Goal: Task Accomplishment & Management: Complete application form

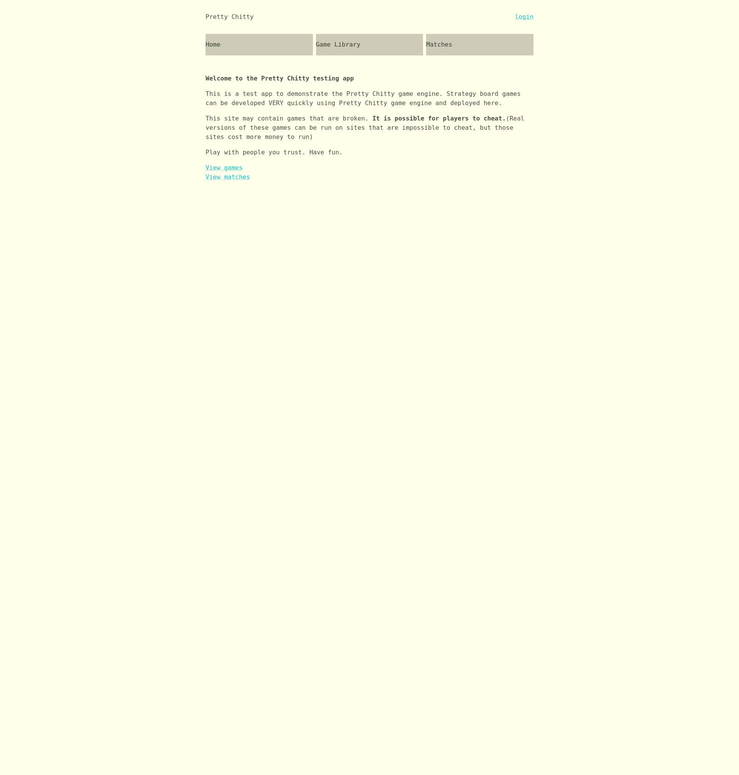
click at [343, 45] on div "Game Library" at bounding box center [369, 45] width 107 height 22
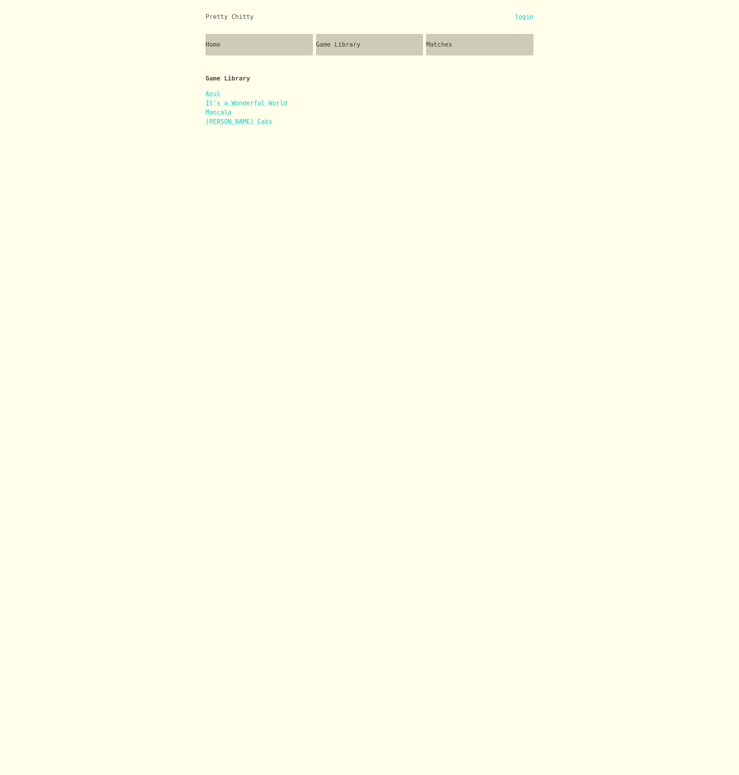
click at [454, 44] on div "Matches" at bounding box center [479, 45] width 107 height 22
click at [386, 49] on div "Game Library" at bounding box center [369, 45] width 107 height 22
click at [525, 19] on link "login" at bounding box center [524, 16] width 18 height 9
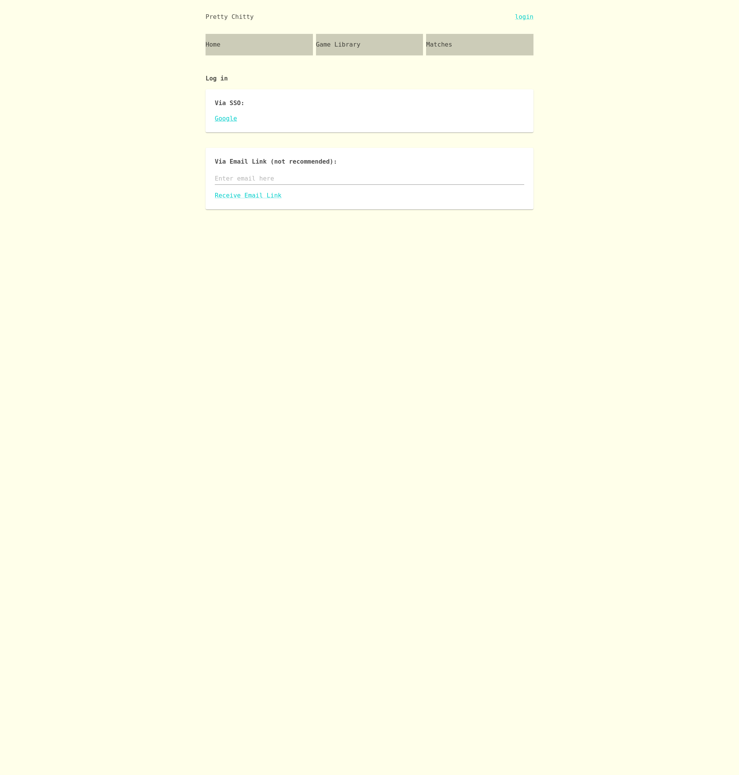
click at [227, 120] on link "Google" at bounding box center [370, 118] width 310 height 9
click at [221, 119] on link "Google" at bounding box center [370, 118] width 310 height 9
click at [232, 117] on link "Google" at bounding box center [370, 118] width 310 height 9
click at [233, 117] on link "Google" at bounding box center [370, 118] width 310 height 9
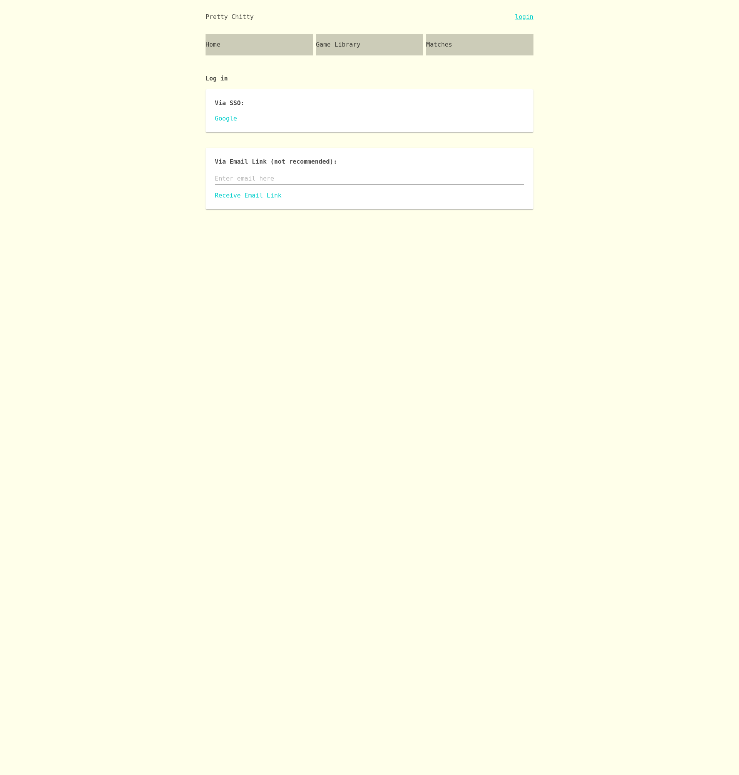
click at [229, 119] on link "Google" at bounding box center [370, 118] width 310 height 9
click at [256, 180] on input "text" at bounding box center [370, 178] width 310 height 12
type input "[EMAIL_ADDRESS][DOMAIN_NAME]"
click at [238, 196] on link "Receive Email Link" at bounding box center [370, 195] width 310 height 9
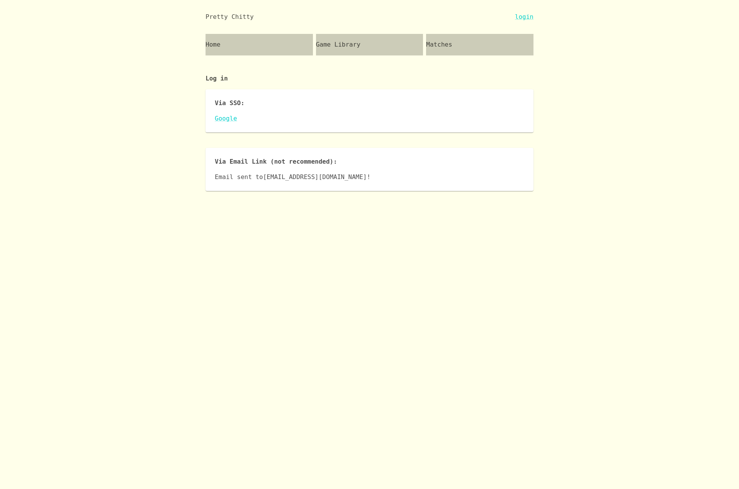
click at [287, 191] on html "Pretty Chitty login Home Game Library Matches Log in Via SSO: Google Via Email …" at bounding box center [369, 95] width 739 height 191
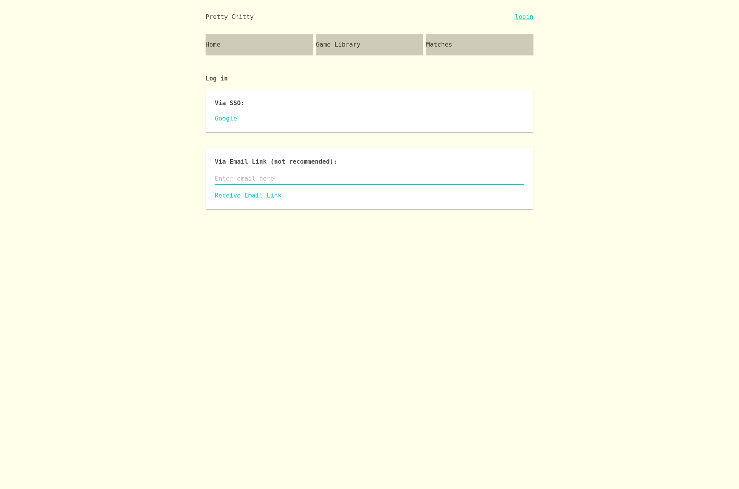
click at [266, 182] on input "text" at bounding box center [370, 178] width 310 height 12
type input "fdsafsda"
click at [261, 196] on link "Receive Email Link" at bounding box center [370, 195] width 310 height 9
